Goal: Navigation & Orientation: Find specific page/section

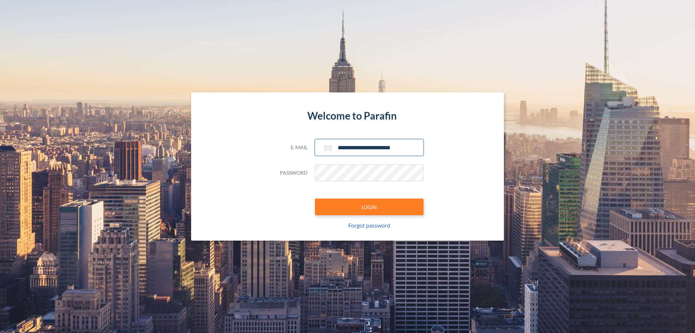
type input "**********"
click at [369, 207] on button "LOGIN" at bounding box center [369, 206] width 109 height 17
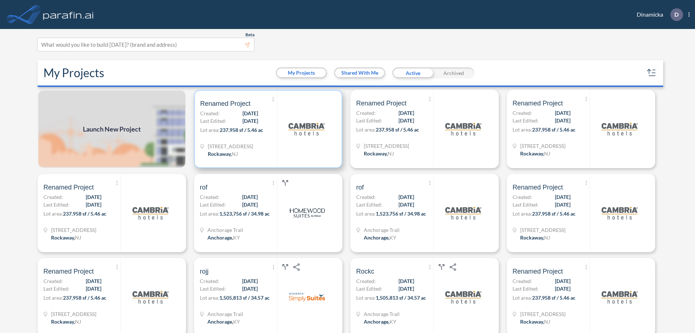
scroll to position [2, 0]
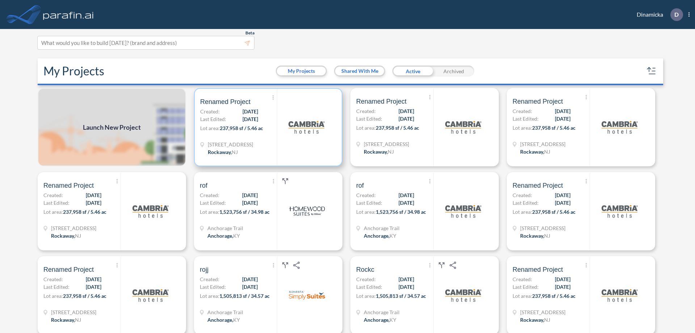
click at [267, 127] on p "Lot area: 237,958 sf / 5.46 ac" at bounding box center [238, 129] width 77 height 10
